Goal: Task Accomplishment & Management: Use online tool/utility

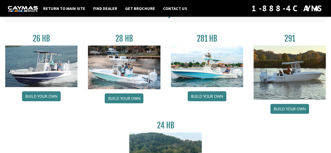
scroll to position [29, 0]
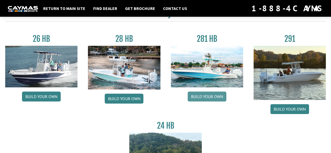
click at [212, 96] on link "Build your own" at bounding box center [207, 97] width 39 height 10
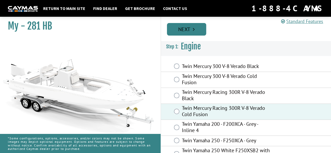
click at [187, 31] on link "Next" at bounding box center [186, 29] width 39 height 13
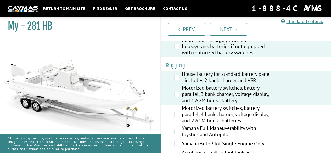
scroll to position [192, 0]
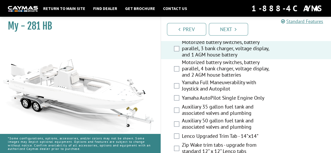
click at [178, 72] on div "Motorized battery switches, battery parallel, 4 bank charger, voltage display, …" at bounding box center [246, 69] width 170 height 20
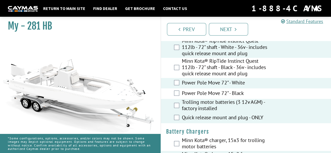
scroll to position [0, 0]
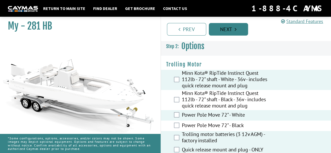
click at [225, 31] on link "Next" at bounding box center [228, 29] width 39 height 13
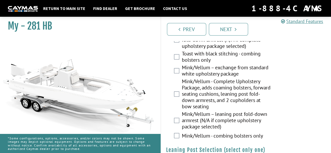
scroll to position [1479, 0]
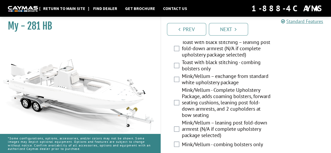
click at [56, 6] on link "Return to main site" at bounding box center [64, 8] width 47 height 7
